Goal: Transaction & Acquisition: Subscribe to service/newsletter

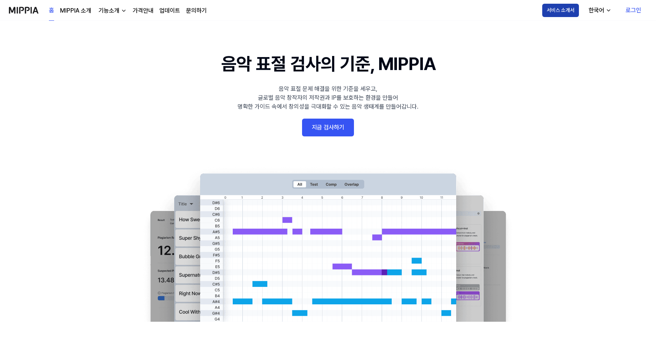
click at [565, 12] on button "서비스 소개서" at bounding box center [560, 10] width 37 height 13
click at [154, 9] on div "홈 MIPPIA 소개 기능소개 가격안내 업데이트 문의하기" at bounding box center [128, 10] width 158 height 20
click at [148, 10] on link "가격안내" at bounding box center [143, 10] width 21 height 9
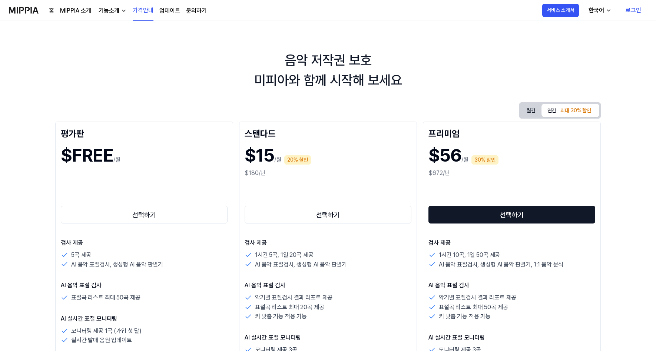
click at [555, 214] on button "선택하기" at bounding box center [512, 215] width 167 height 18
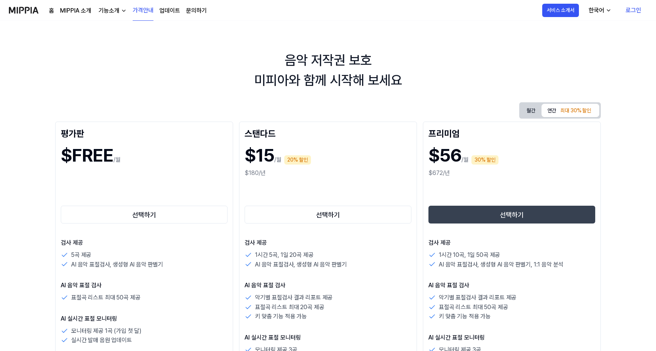
click at [470, 87] on div "음악 저작권 보호 미피아와 함께 시작해 보세요" at bounding box center [328, 70] width 656 height 40
click at [80, 10] on link "MIPPIA 소개" at bounding box center [75, 10] width 31 height 9
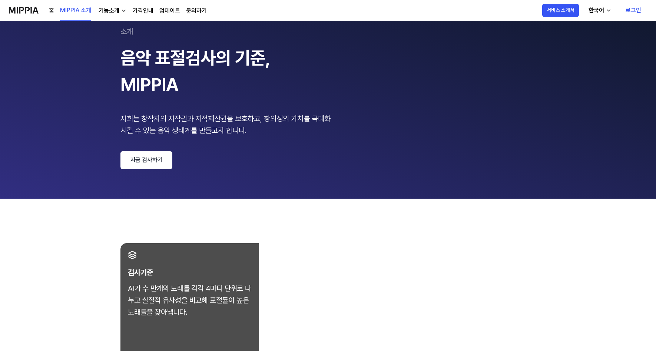
scroll to position [111, 0]
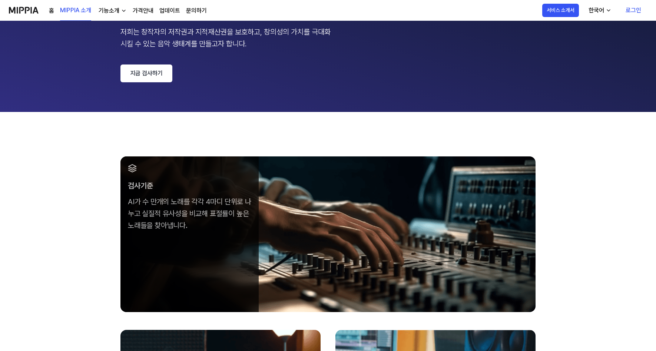
click at [155, 70] on link "지금 검사하기" at bounding box center [146, 74] width 52 height 18
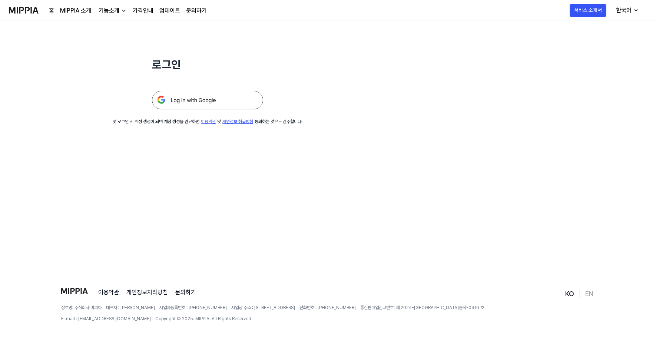
scroll to position [0, 0]
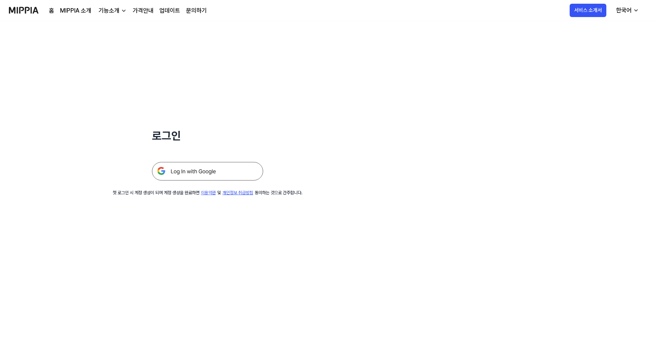
click at [235, 174] on img at bounding box center [207, 171] width 111 height 19
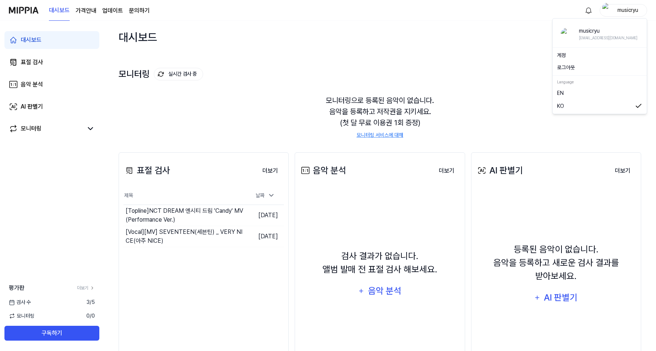
click at [632, 9] on div "musicryu" at bounding box center [628, 10] width 29 height 8
click at [477, 15] on div "대시보드 가격안내 업데이트 문의하기 musicryu" at bounding box center [328, 10] width 638 height 20
click at [56, 64] on link "표절 검사" at bounding box center [51, 62] width 95 height 18
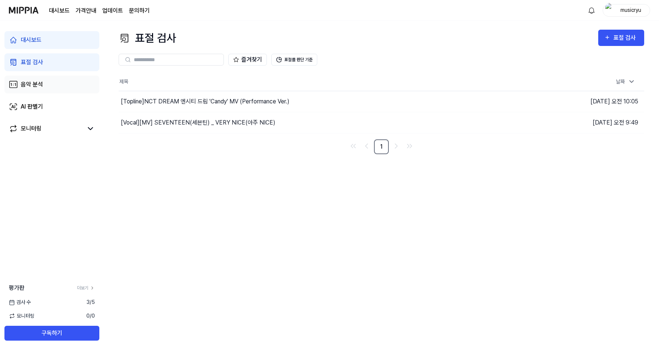
click at [53, 87] on link "음악 분석" at bounding box center [51, 85] width 95 height 18
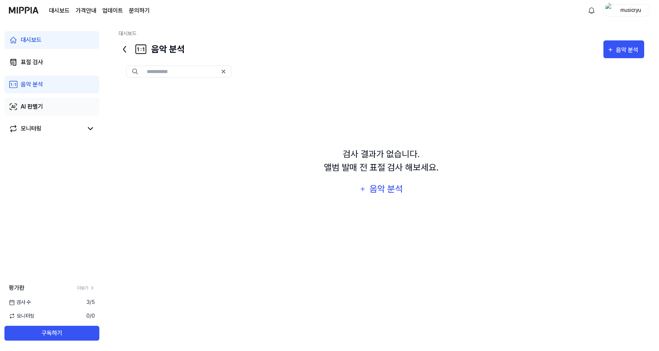
click at [52, 108] on link "AI 판별기" at bounding box center [51, 107] width 95 height 18
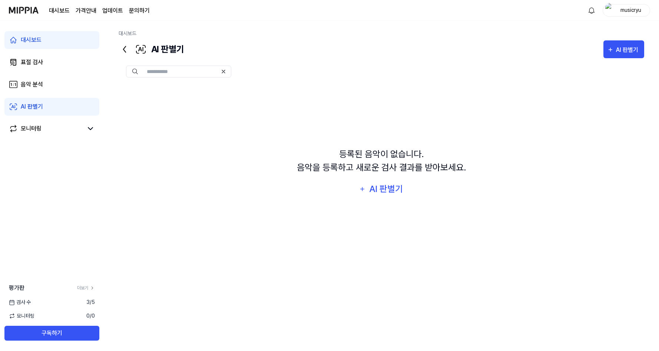
click at [192, 75] on input "text" at bounding box center [182, 71] width 71 height 7
click at [135, 10] on link "문의하기" at bounding box center [139, 10] width 21 height 9
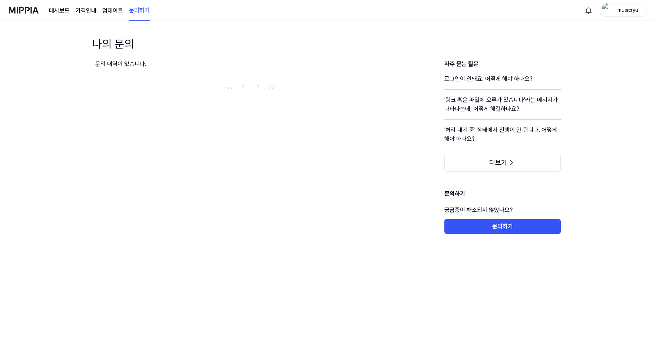
click at [119, 11] on link "업데이트" at bounding box center [112, 10] width 21 height 9
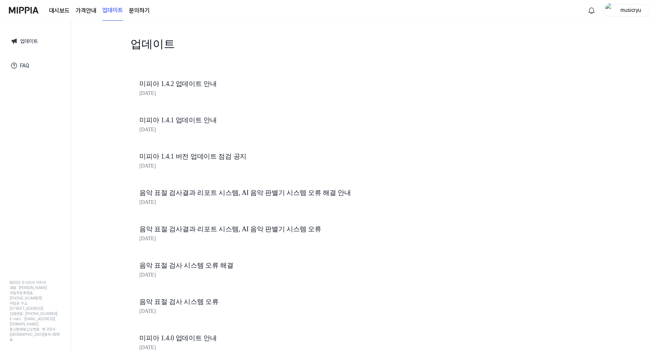
click at [90, 13] on page\) "가격안내" at bounding box center [86, 10] width 21 height 9
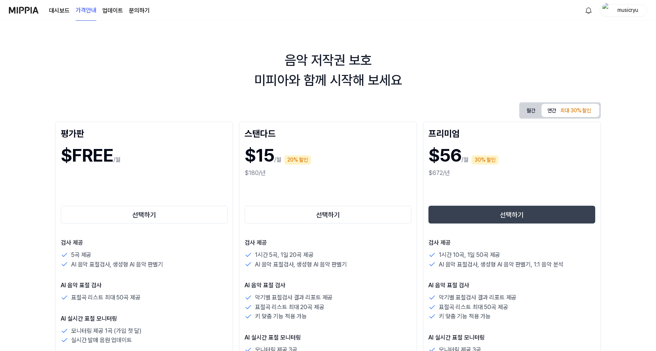
click at [63, 13] on link "대시보드" at bounding box center [59, 10] width 21 height 9
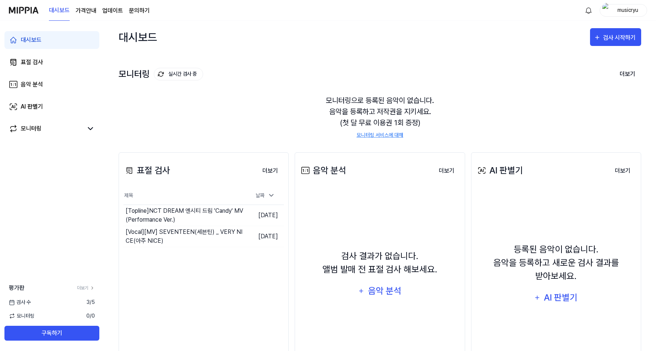
click at [37, 9] on img at bounding box center [24, 10] width 30 height 20
click at [59, 333] on button "구독하기" at bounding box center [51, 333] width 95 height 15
click at [87, 9] on page\) "가격안내" at bounding box center [86, 10] width 21 height 9
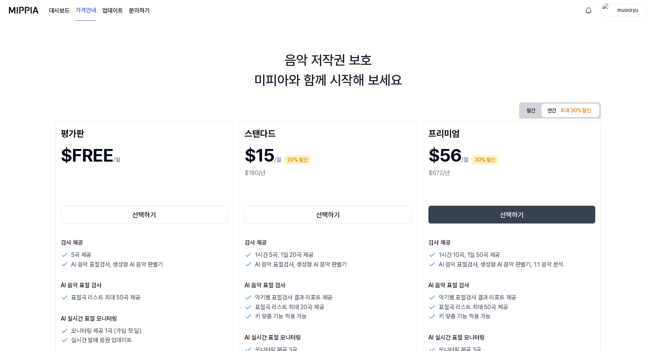
click at [136, 8] on link "문의하기" at bounding box center [139, 10] width 21 height 9
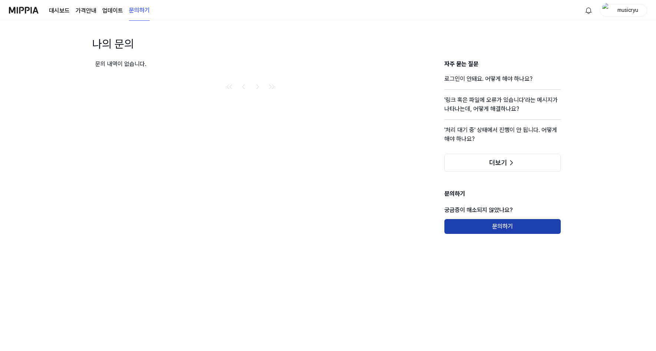
click at [476, 228] on button "문의하기" at bounding box center [503, 226] width 116 height 15
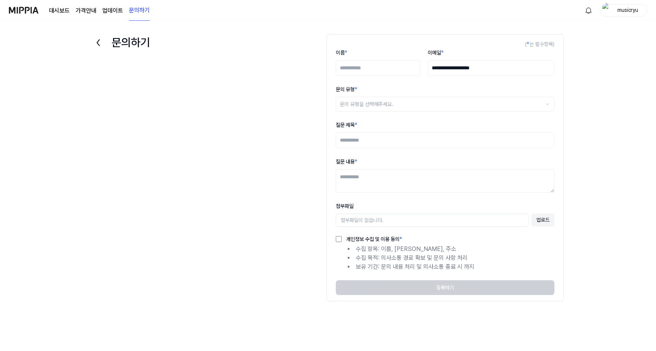
click at [263, 119] on div "**********" at bounding box center [328, 183] width 519 height 311
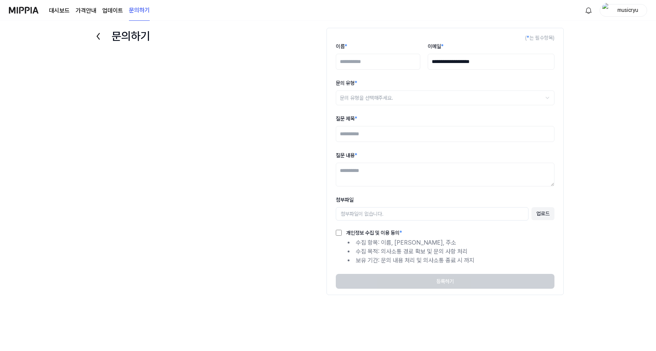
scroll to position [7, 0]
click at [26, 8] on img at bounding box center [24, 10] width 30 height 20
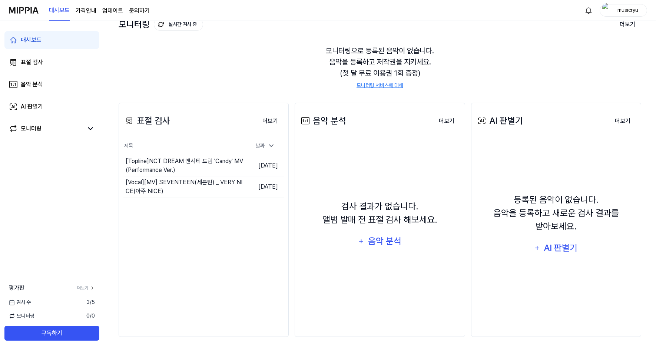
scroll to position [50, 0]
click at [84, 12] on page\) "가격안내" at bounding box center [86, 10] width 21 height 9
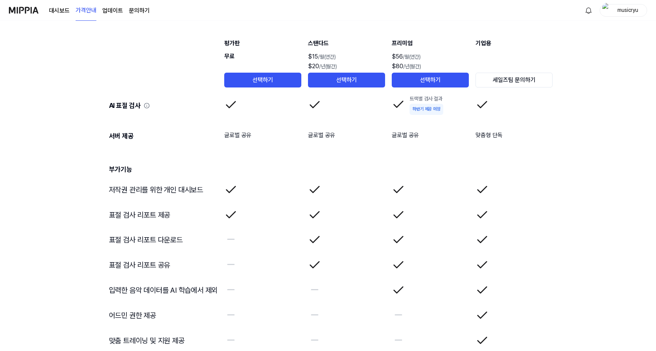
scroll to position [1179, 0]
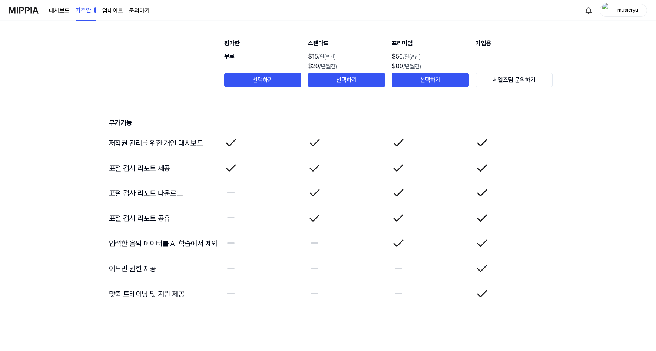
click at [109, 10] on link "업데이트" at bounding box center [112, 10] width 21 height 9
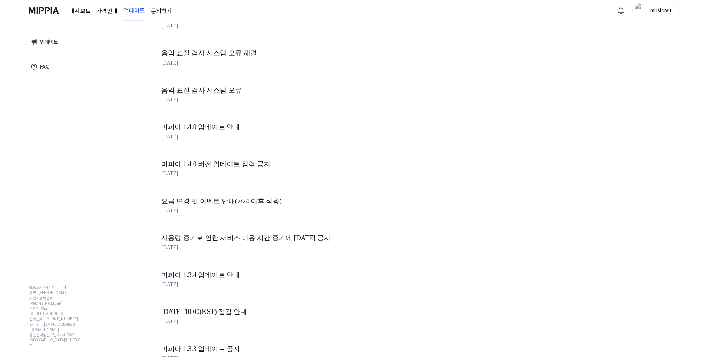
scroll to position [0, 0]
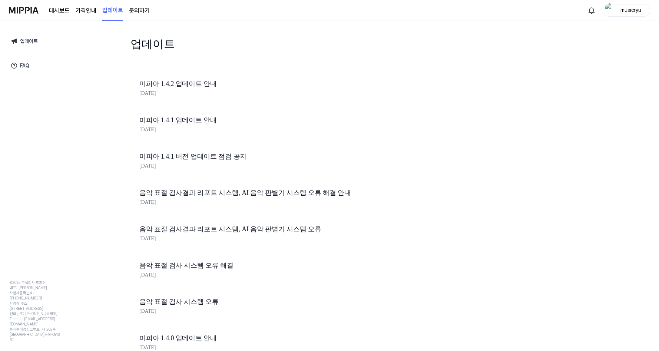
click at [83, 9] on page\) "가격안내" at bounding box center [86, 10] width 21 height 9
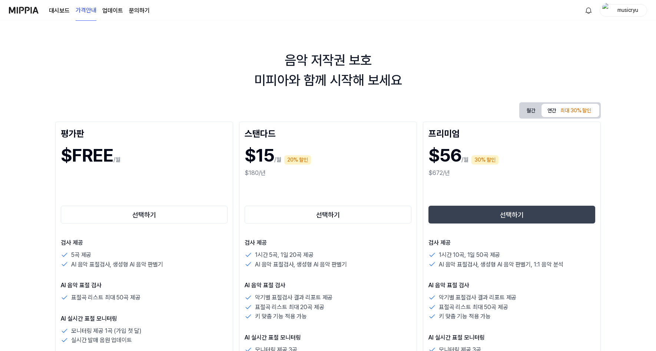
click at [52, 12] on link "대시보드" at bounding box center [59, 10] width 21 height 9
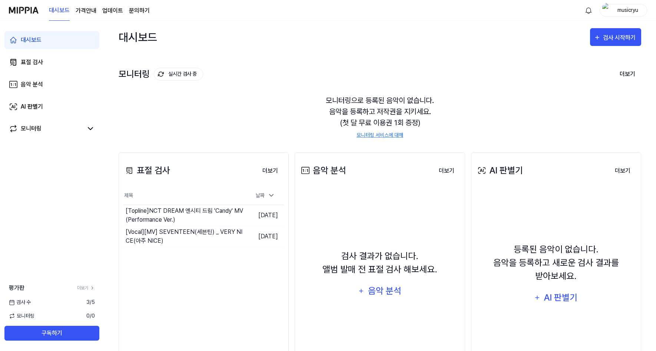
click at [462, 35] on div "대시보드 검사 시작하기" at bounding box center [380, 37] width 523 height 33
click at [258, 214] on td "2024.07.17." at bounding box center [264, 215] width 40 height 21
click at [189, 217] on div "[Topline] NCT DREAM 엔시티 드림 'Candy' MV (Performance Ver.)" at bounding box center [170, 215] width 88 height 18
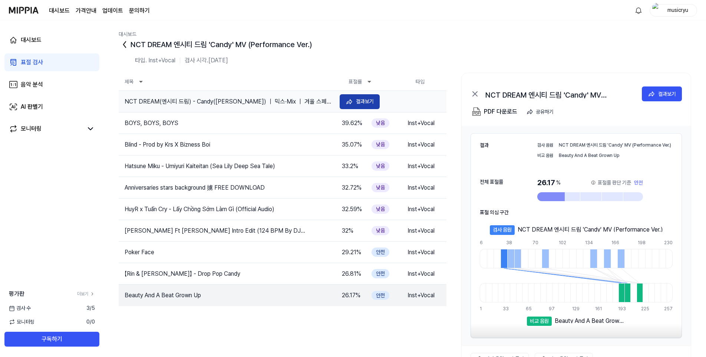
click at [367, 100] on div "결과보기" at bounding box center [365, 101] width 18 height 8
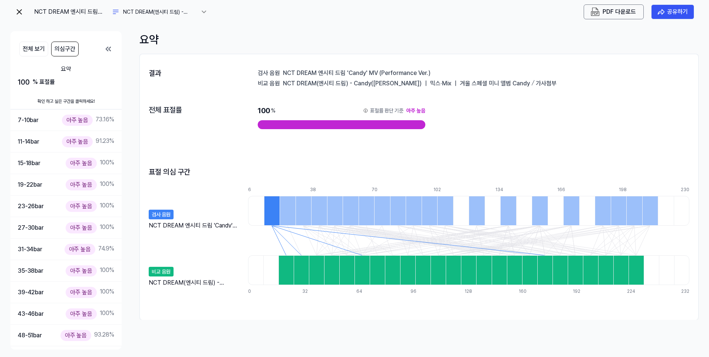
click at [18, 9] on img at bounding box center [19, 11] width 9 height 9
click at [17, 10] on img at bounding box center [19, 11] width 9 height 9
click at [549, 32] on div "요약" at bounding box center [418, 39] width 559 height 17
drag, startPoint x: 119, startPoint y: 167, endPoint x: 126, endPoint y: 113, distance: 54.2
click at [121, 113] on div at bounding box center [120, 134] width 3 height 148
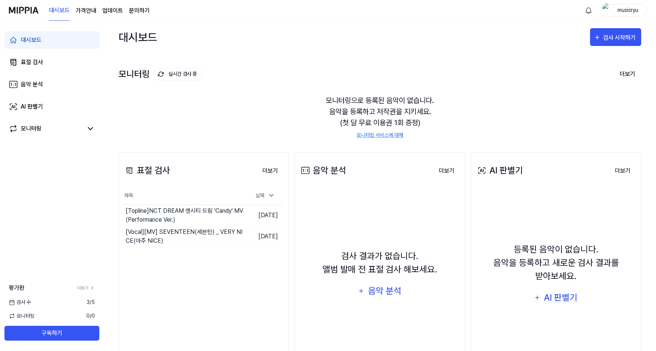
click at [89, 10] on page\) "가격안내" at bounding box center [86, 10] width 21 height 9
